Goal: Complete application form: Complete application form

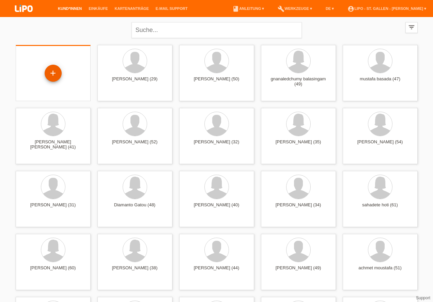
click at [56, 68] on div "+" at bounding box center [53, 73] width 16 height 12
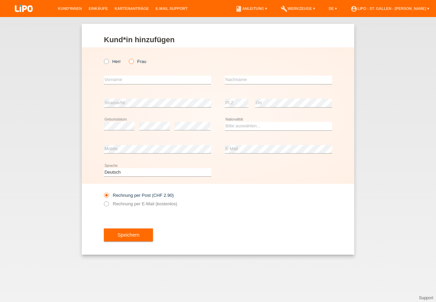
click at [128, 58] on icon at bounding box center [128, 58] width 0 height 0
click at [129, 62] on input "Frau" at bounding box center [131, 61] width 4 height 4
radio input "true"
click at [127, 81] on input "text" at bounding box center [157, 80] width 107 height 9
type input "shyrete"
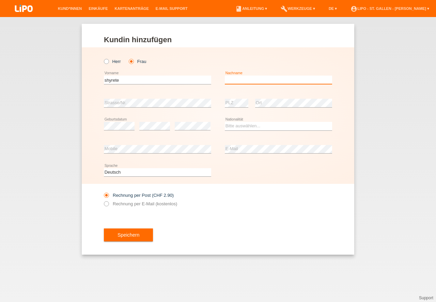
click at [269, 78] on input "text" at bounding box center [278, 80] width 107 height 9
click at [245, 81] on input "kryezi" at bounding box center [278, 80] width 107 height 9
type input "k"
type input "radi"
click at [251, 126] on select "Bitte auswählen... Schweiz Deutschland Liechtenstein Österreich ------------ Af…" at bounding box center [278, 126] width 107 height 8
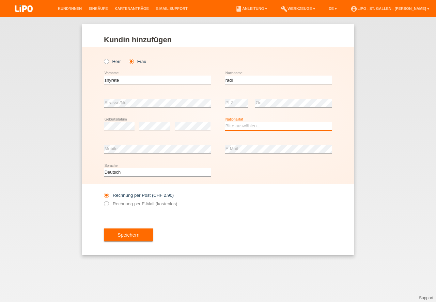
select select "CH"
click at [0, 0] on option "Schweiz" at bounding box center [0, 0] width 0 height 0
click at [103, 200] on icon at bounding box center [103, 200] width 0 height 0
click at [105, 204] on input "Rechnung per E-Mail (kostenlos)" at bounding box center [106, 205] width 4 height 9
radio input "true"
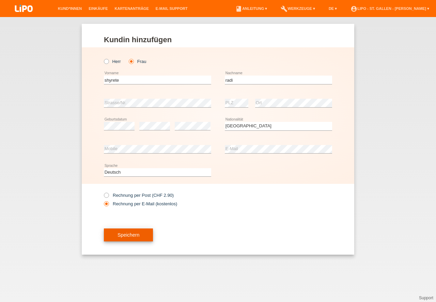
click at [123, 239] on button "Speichern" at bounding box center [128, 234] width 49 height 13
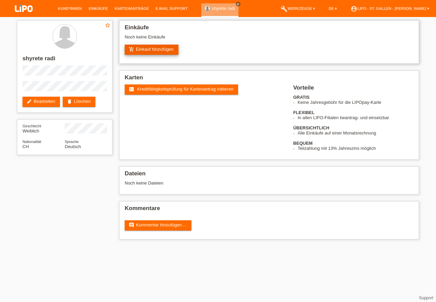
click at [151, 50] on link "add_shopping_cart Einkauf hinzufügen" at bounding box center [152, 50] width 54 height 10
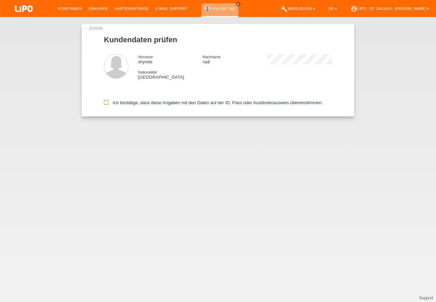
click at [106, 101] on icon at bounding box center [106, 102] width 4 height 4
click at [106, 101] on input "Ich bestätige, dass diese Angaben mit den Daten auf der ID, Pass oder Ausländer…" at bounding box center [106, 102] width 4 height 4
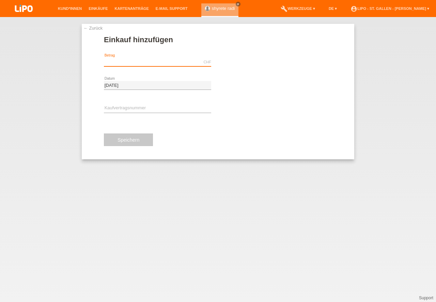
click at [127, 61] on input "text" at bounding box center [157, 62] width 107 height 9
type input "/"
click at [133, 105] on input "text" at bounding box center [157, 108] width 107 height 9
click at [128, 58] on input "text" at bounding box center [157, 62] width 107 height 9
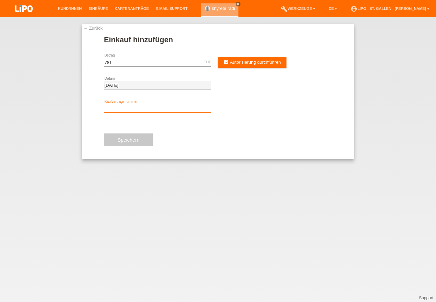
type input "781.00"
click at [117, 105] on input "text" at bounding box center [157, 108] width 107 height 9
type input "xn3s1h"
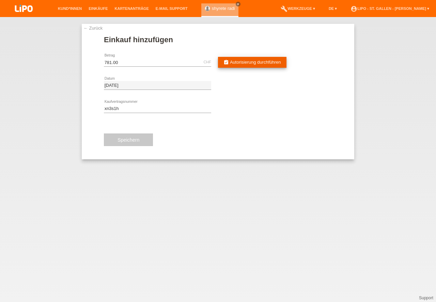
click at [267, 61] on span "Autorisierung durchführen" at bounding box center [255, 62] width 51 height 5
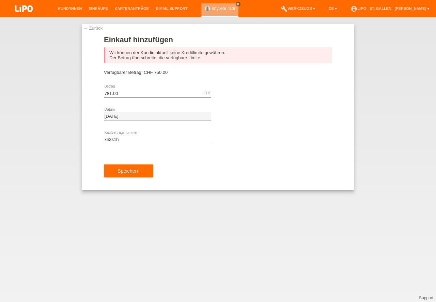
click at [98, 28] on link "← Zurück" at bounding box center [92, 28] width 19 height 5
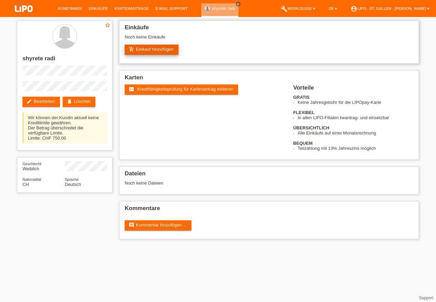
click at [160, 51] on link "add_shopping_cart Einkauf hinzufügen" at bounding box center [152, 50] width 54 height 10
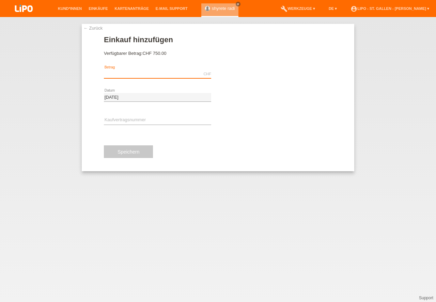
click at [123, 76] on input "text" at bounding box center [157, 74] width 107 height 9
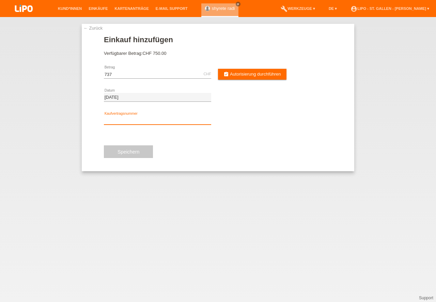
type input "737.00"
click at [116, 118] on input "text" at bounding box center [157, 120] width 107 height 9
type input "XN3S1H"
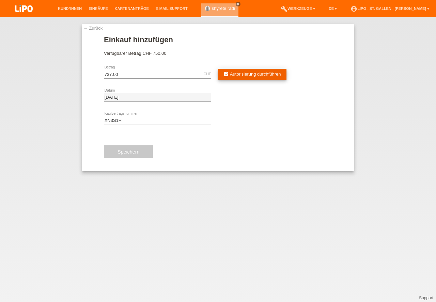
click at [254, 73] on span "Autorisierung durchführen" at bounding box center [255, 74] width 51 height 5
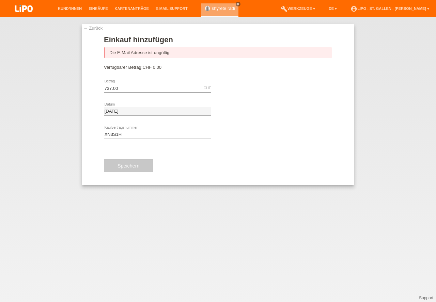
click at [93, 30] on link "← Zurück" at bounding box center [92, 28] width 19 height 5
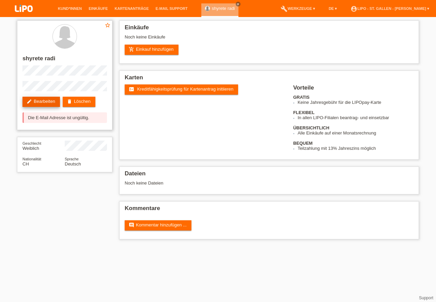
click at [42, 99] on link "edit Bearbeiten" at bounding box center [40, 102] width 37 height 10
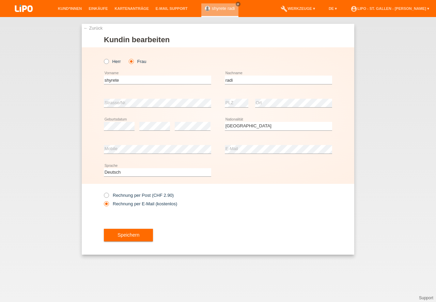
select select "CH"
click at [135, 233] on button "Speichern" at bounding box center [128, 234] width 49 height 13
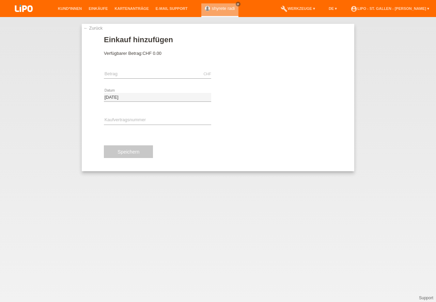
click at [126, 65] on div "CHF error Betrag" at bounding box center [157, 74] width 107 height 23
click at [119, 76] on input "text" at bounding box center [157, 74] width 107 height 9
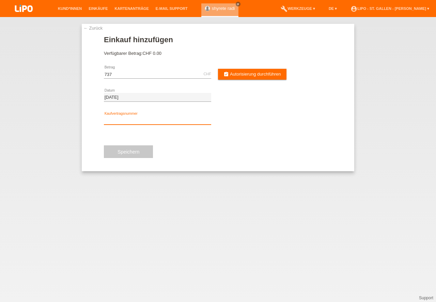
type input "737.00"
click at [120, 118] on input "text" at bounding box center [157, 120] width 107 height 9
type input "xn3s1h"
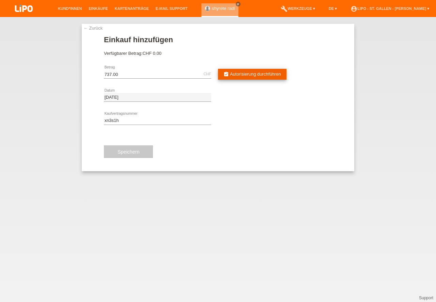
click at [240, 72] on span "Autorisierung durchführen" at bounding box center [255, 74] width 51 height 5
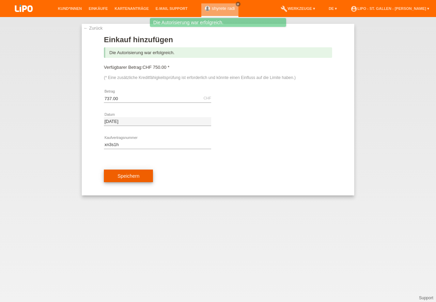
click at [129, 178] on button "Speichern" at bounding box center [128, 176] width 49 height 13
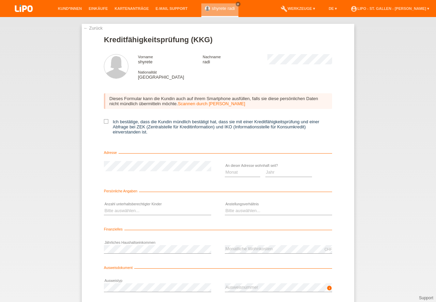
click at [106, 119] on div "Dieses Formular kann die Kundin auch auf ihrem Smartphone ausfüllen, falls sie …" at bounding box center [218, 115] width 228 height 59
click at [104, 123] on icon at bounding box center [106, 121] width 4 height 4
click at [104, 123] on input "Ich bestätige, dass die Kundin mündlich bestätigt hat, dass sie mit einer Kredi…" at bounding box center [106, 121] width 4 height 4
checkbox input "true"
click at [130, 212] on select "Bitte auswählen... 0 1 2 3 4 5 6 7 8 9" at bounding box center [157, 211] width 107 height 8
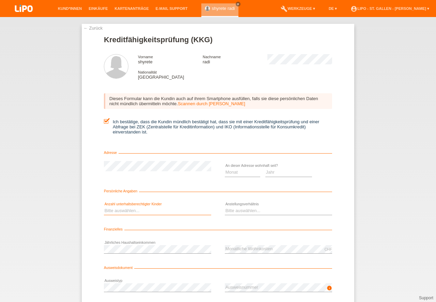
select select "0"
click at [0, 0] on option "0" at bounding box center [0, 0] width 0 height 0
click at [245, 209] on select "Bitte auswählen... Unbefristet Befristet Lehrling/Student Pensioniert Nicht arb…" at bounding box center [278, 211] width 107 height 8
select select "UNLIMITED"
click at [0, 0] on option "Unbefristet" at bounding box center [0, 0] width 0 height 0
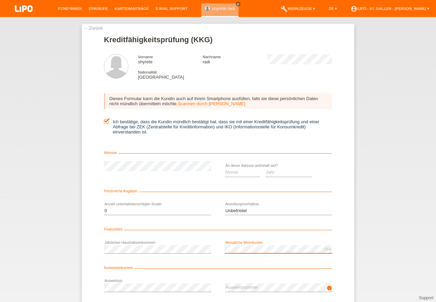
scroll to position [45, 0]
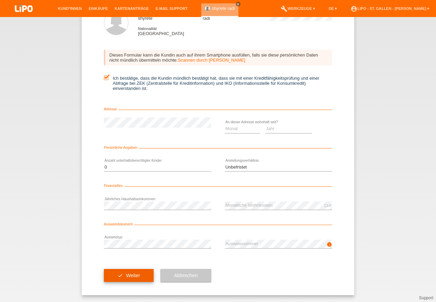
click at [123, 272] on button "check Weiter" at bounding box center [129, 275] width 50 height 13
click at [247, 126] on select "Monat 01 02 03 04 05 06 07 08 09 10" at bounding box center [242, 129] width 35 height 8
select select "09"
click at [0, 0] on option "09" at bounding box center [0, 0] width 0 height 0
click at [288, 128] on select "Jahr 2025 2024 2023 2022 2021 2020 2019 2018 2017 2016 2015 2014 2013 2012 2011…" at bounding box center [288, 129] width 47 height 8
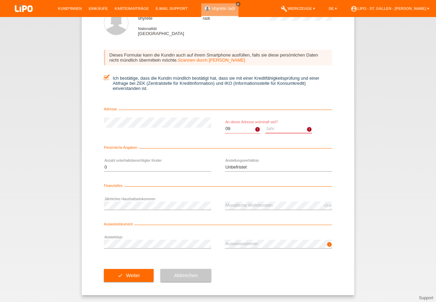
scroll to position [0, 0]
click at [0, 0] on option "2025" at bounding box center [0, 0] width 0 height 0
click at [287, 126] on select "Jahr 2025 2024 2023 2022 2021 2020 2019 2018 2017 2016 2015 2014 2013 2012 2011…" at bounding box center [288, 129] width 47 height 8
select select "2024"
click at [0, 0] on option "2024" at bounding box center [0, 0] width 0 height 0
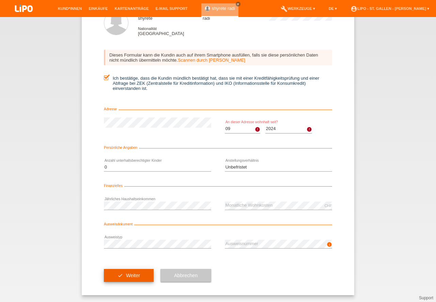
click at [126, 275] on button "check Weiter" at bounding box center [129, 275] width 50 height 13
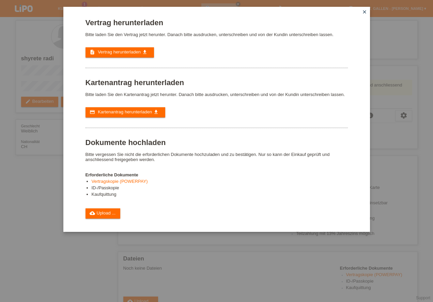
click at [32, 203] on div "Vertrag herunterladen Bitte laden Sie den Vertrag jetzt herunter. Danach bitte …" at bounding box center [216, 151] width 433 height 302
click at [115, 51] on span "Vertrag herunterladen" at bounding box center [119, 51] width 43 height 5
click at [122, 111] on span "Kartenantrag herunterladen" at bounding box center [125, 111] width 54 height 5
click at [109, 212] on link "cloud_upload Upload ..." at bounding box center [102, 213] width 35 height 10
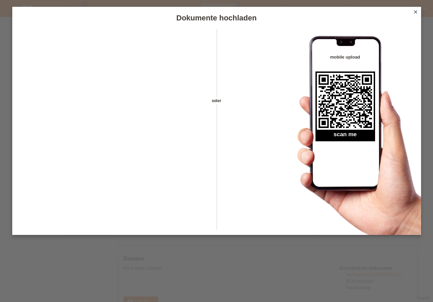
click at [186, 255] on div "Dokumente hochladen oder mobile upload scan me close" at bounding box center [216, 151] width 433 height 302
click at [417, 12] on icon "close" at bounding box center [415, 11] width 5 height 5
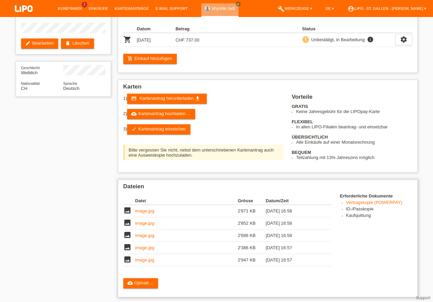
scroll to position [58, 0]
click at [153, 211] on link "image.jpg" at bounding box center [144, 210] width 19 height 5
click at [168, 124] on link "check Kartenantrag einreichen" at bounding box center [158, 129] width 63 height 10
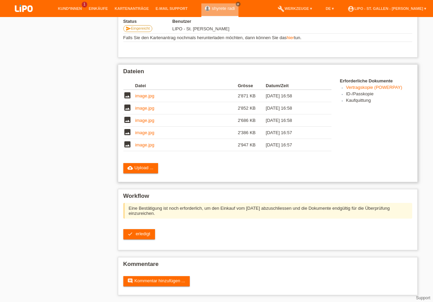
scroll to position [147, 0]
click at [144, 233] on span "erledigt" at bounding box center [143, 233] width 15 height 5
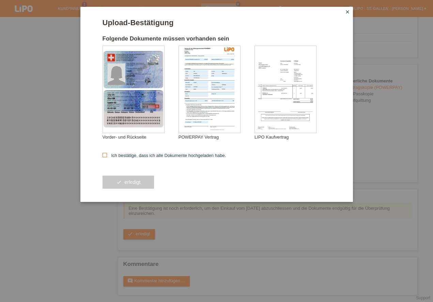
click at [106, 157] on input "Ich bestätige, dass ich alle Dokumente hochgeladen habe." at bounding box center [104, 155] width 4 height 4
checkbox input "true"
click at [347, 10] on icon "close" at bounding box center [347, 11] width 5 height 5
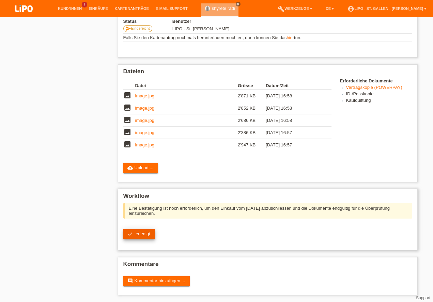
click at [134, 231] on link "check erledigt" at bounding box center [139, 234] width 32 height 10
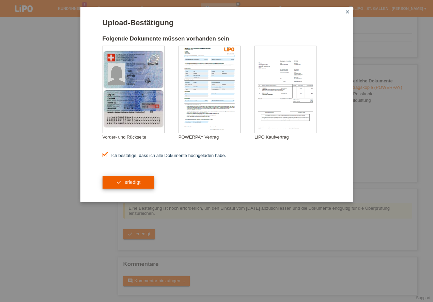
click at [122, 186] on button "check erledigt" at bounding box center [128, 182] width 52 height 13
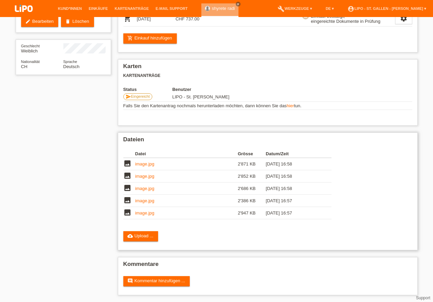
scroll to position [58, 0]
click at [424, 298] on link "Support" at bounding box center [423, 298] width 14 height 5
